Goal: Transaction & Acquisition: Purchase product/service

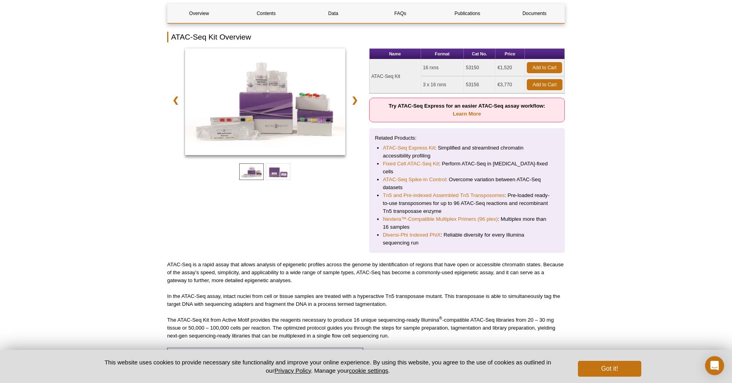
scroll to position [67, 0]
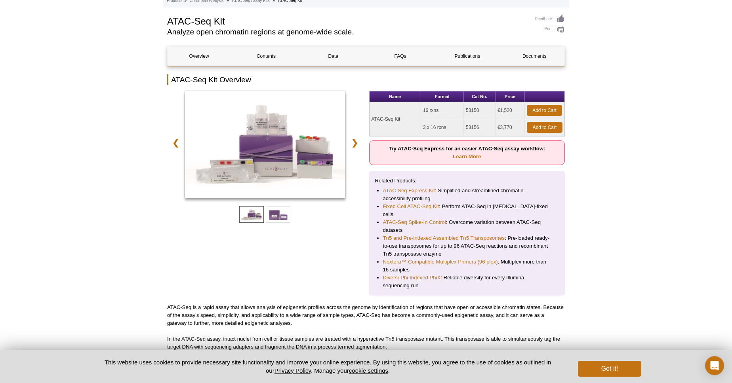
click at [510, 126] on td "€3,770" at bounding box center [509, 127] width 29 height 17
click at [417, 190] on link "ATAC-Seq Express Kit" at bounding box center [409, 191] width 52 height 8
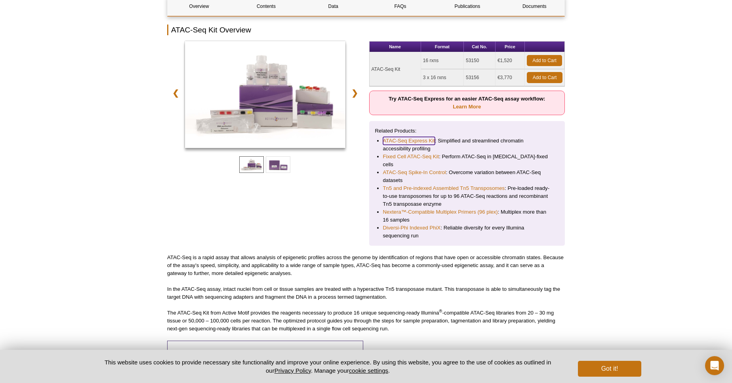
scroll to position [124, 0]
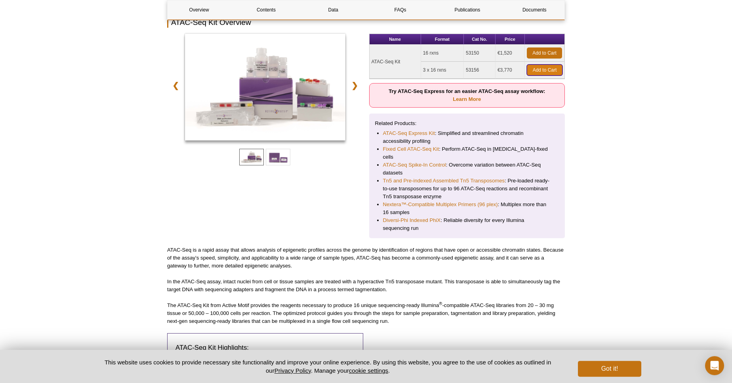
click at [547, 70] on link "Add to Cart" at bounding box center [545, 70] width 36 height 11
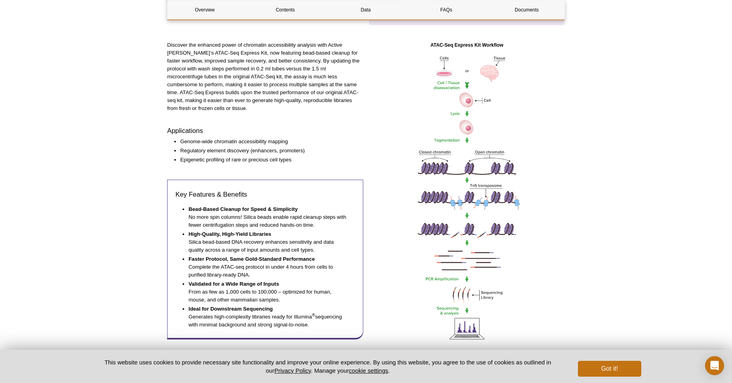
scroll to position [247, 0]
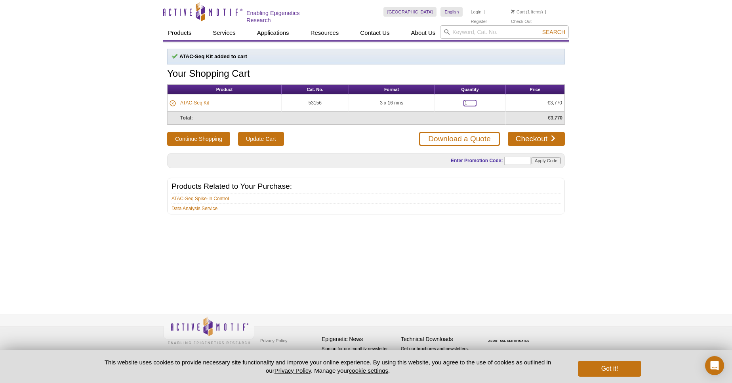
click at [471, 100] on input "1" at bounding box center [469, 103] width 13 height 7
click at [472, 103] on input "1" at bounding box center [469, 103] width 13 height 7
type input "22"
click at [167, 132] on button "Continue Shopping" at bounding box center [198, 139] width 63 height 14
click at [499, 123] on td "Total:" at bounding box center [342, 118] width 328 height 13
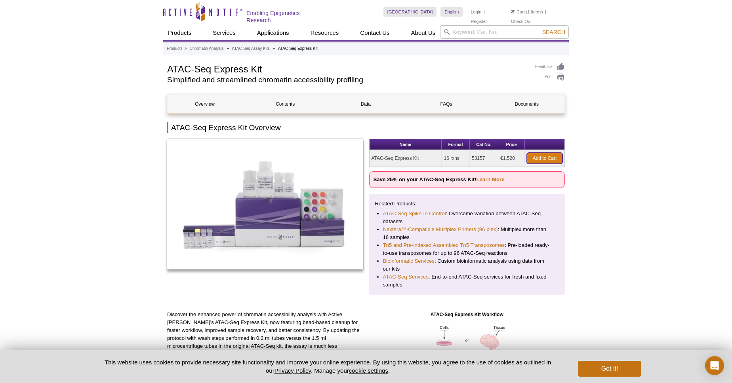
click at [552, 157] on link "Add to Cart" at bounding box center [545, 158] width 36 height 11
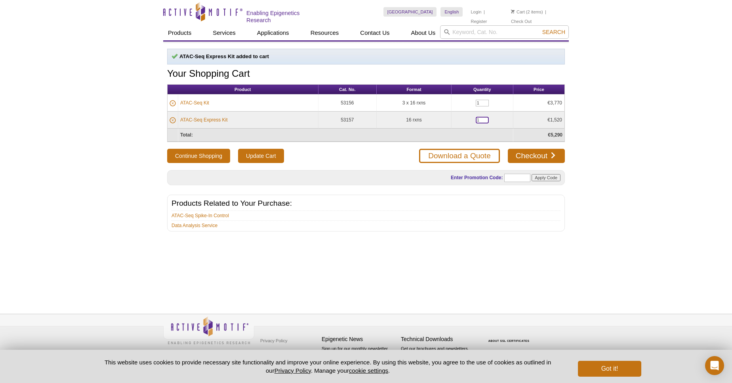
click at [486, 120] on input "1" at bounding box center [482, 120] width 13 height 7
type input "0"
click at [484, 103] on input "1" at bounding box center [482, 103] width 13 height 7
type input "22"
click at [278, 156] on input "Update Cart" at bounding box center [261, 156] width 46 height 14
